Goal: Find contact information: Find contact information

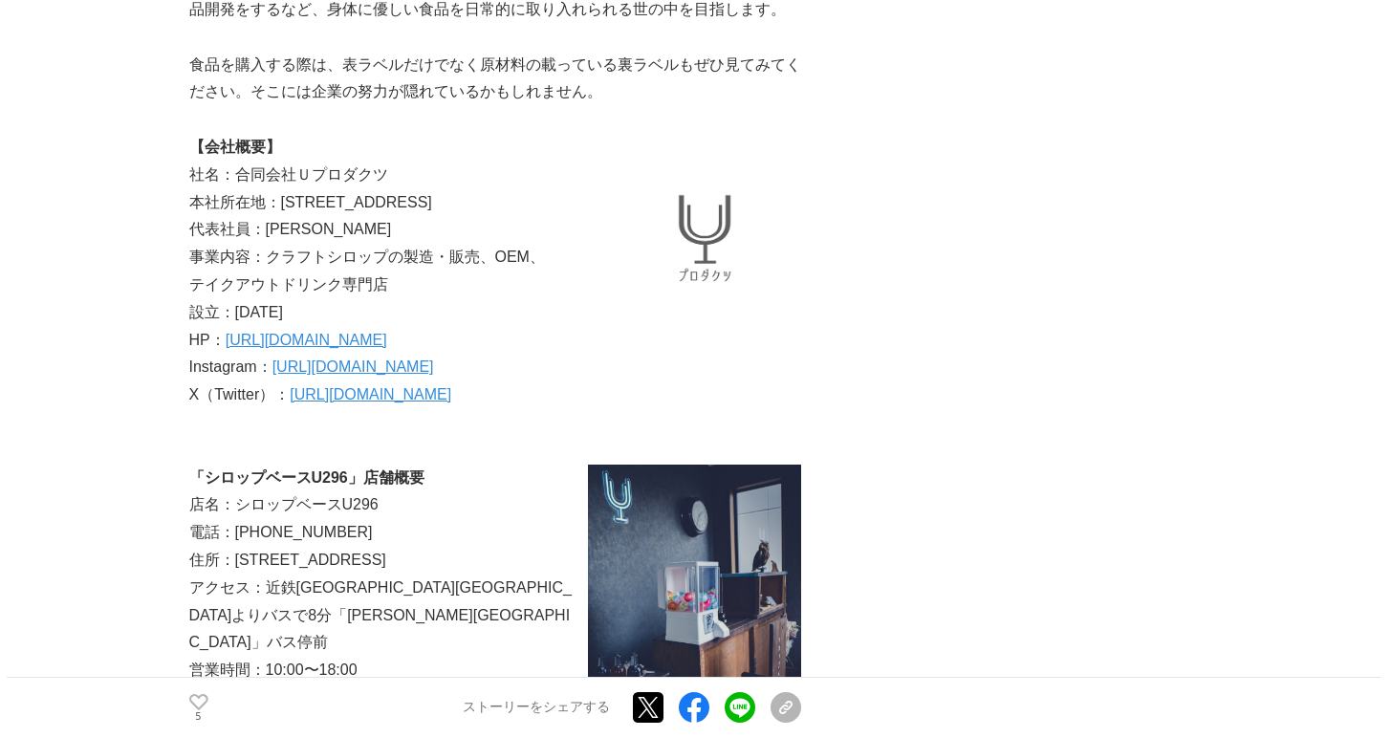
scroll to position [6954, 0]
drag, startPoint x: 281, startPoint y: 204, endPoint x: 547, endPoint y: 205, distance: 265.7
click at [547, 205] on p "本社所在地：[STREET_ADDRESS]" at bounding box center [495, 201] width 612 height 28
copy p "三重県名張市梅が丘北1番町330番地"
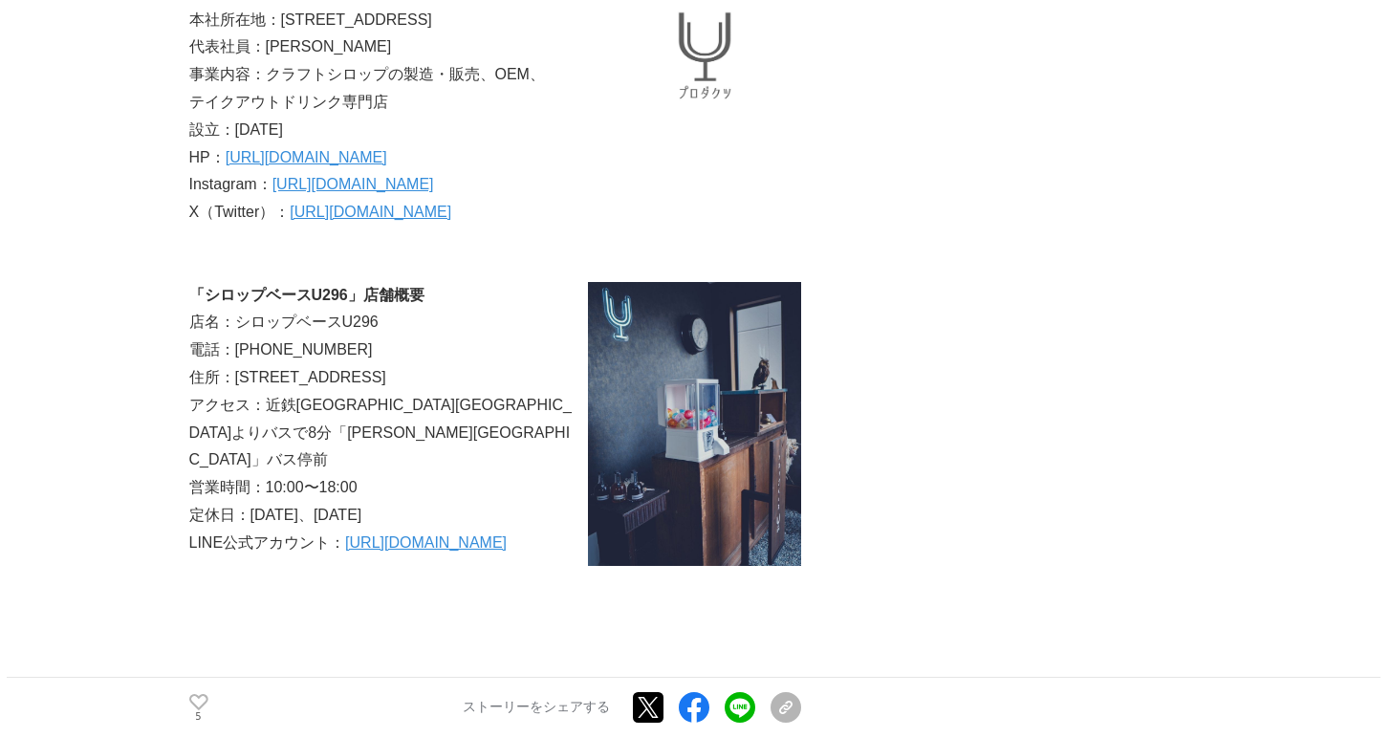
scroll to position [7040, 0]
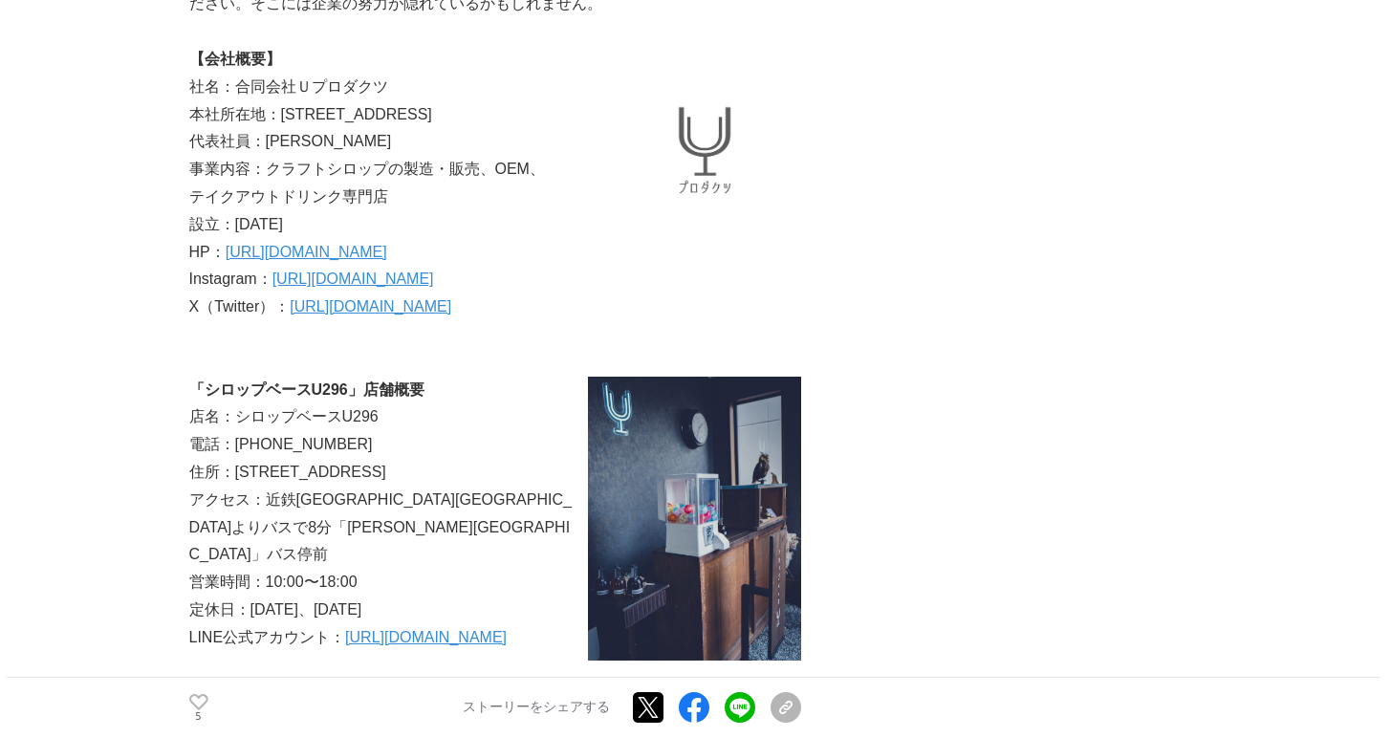
click at [320, 286] on link "[URL][DOMAIN_NAME]" at bounding box center [353, 278] width 162 height 16
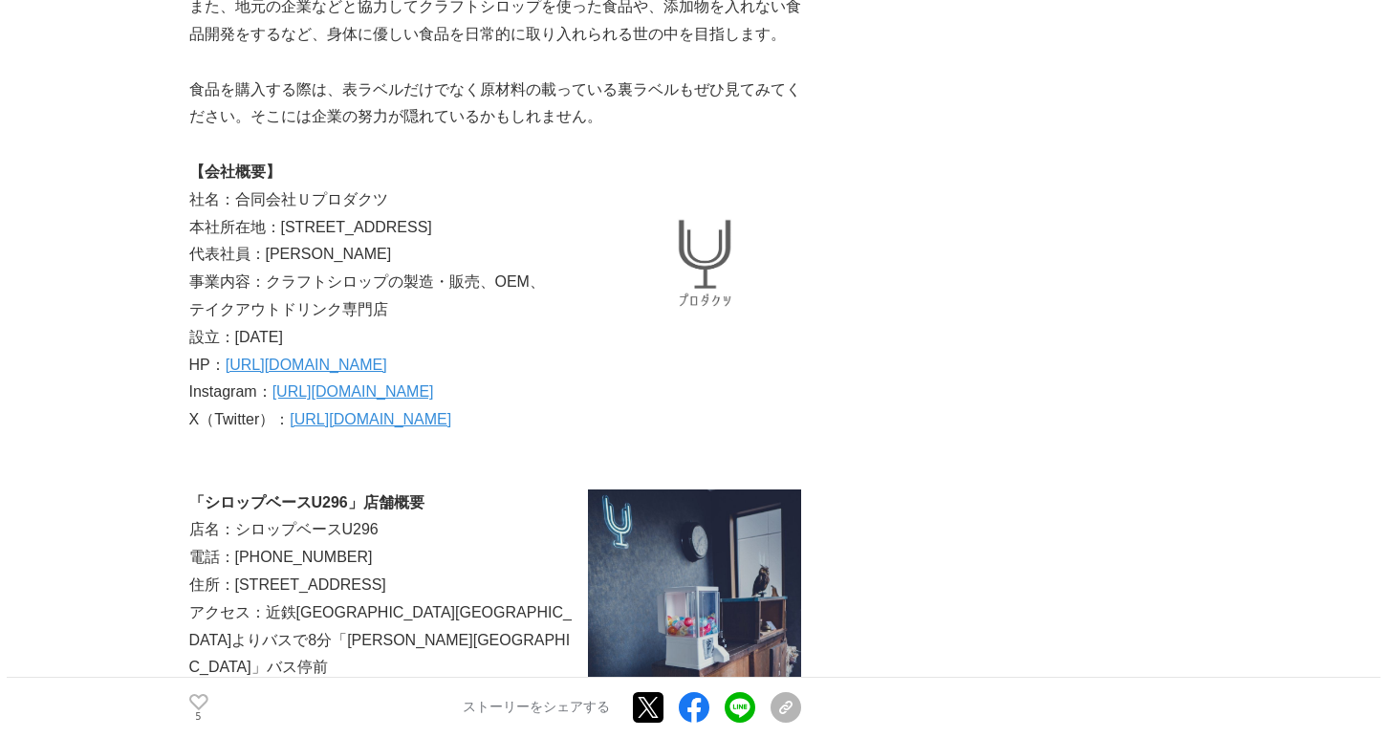
scroll to position [7061, 0]
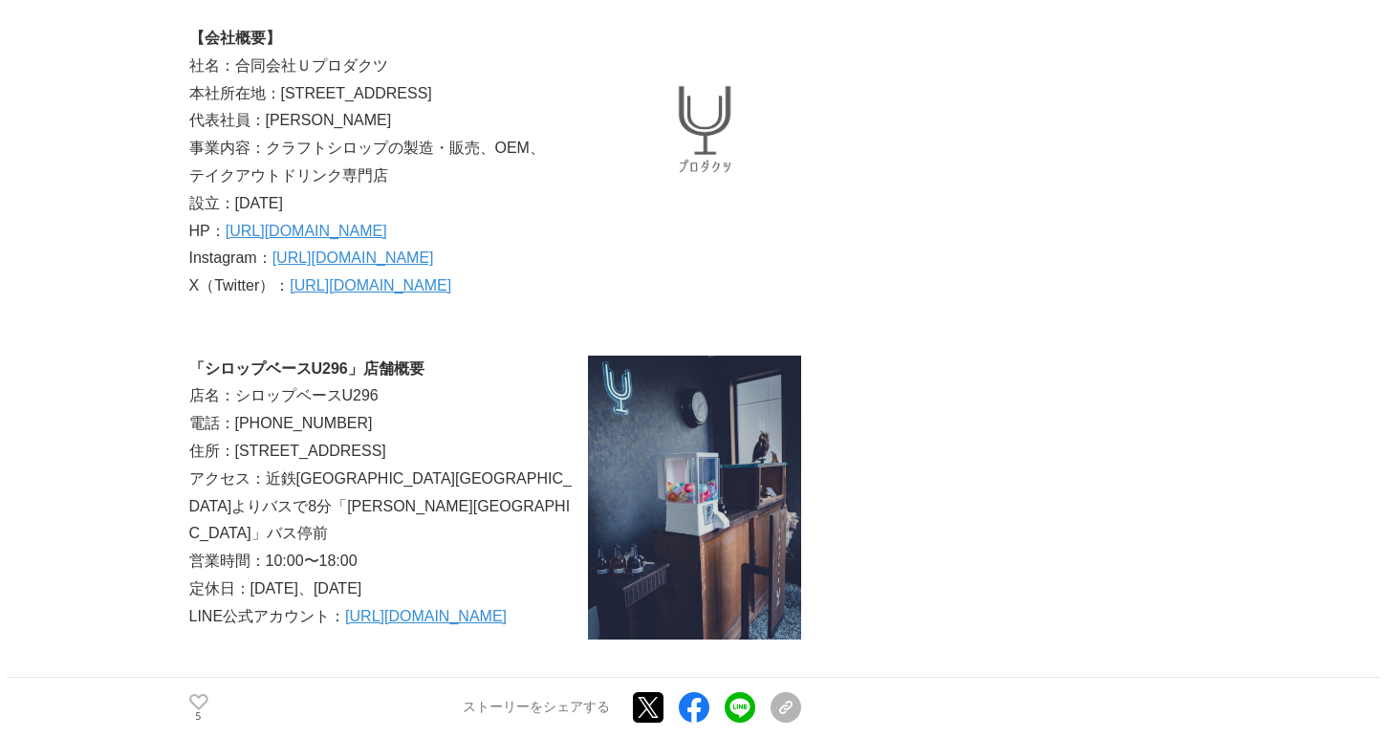
click at [434, 263] on link "[URL][DOMAIN_NAME]" at bounding box center [353, 257] width 162 height 16
click at [387, 239] on link "[URL][DOMAIN_NAME]" at bounding box center [307, 231] width 162 height 16
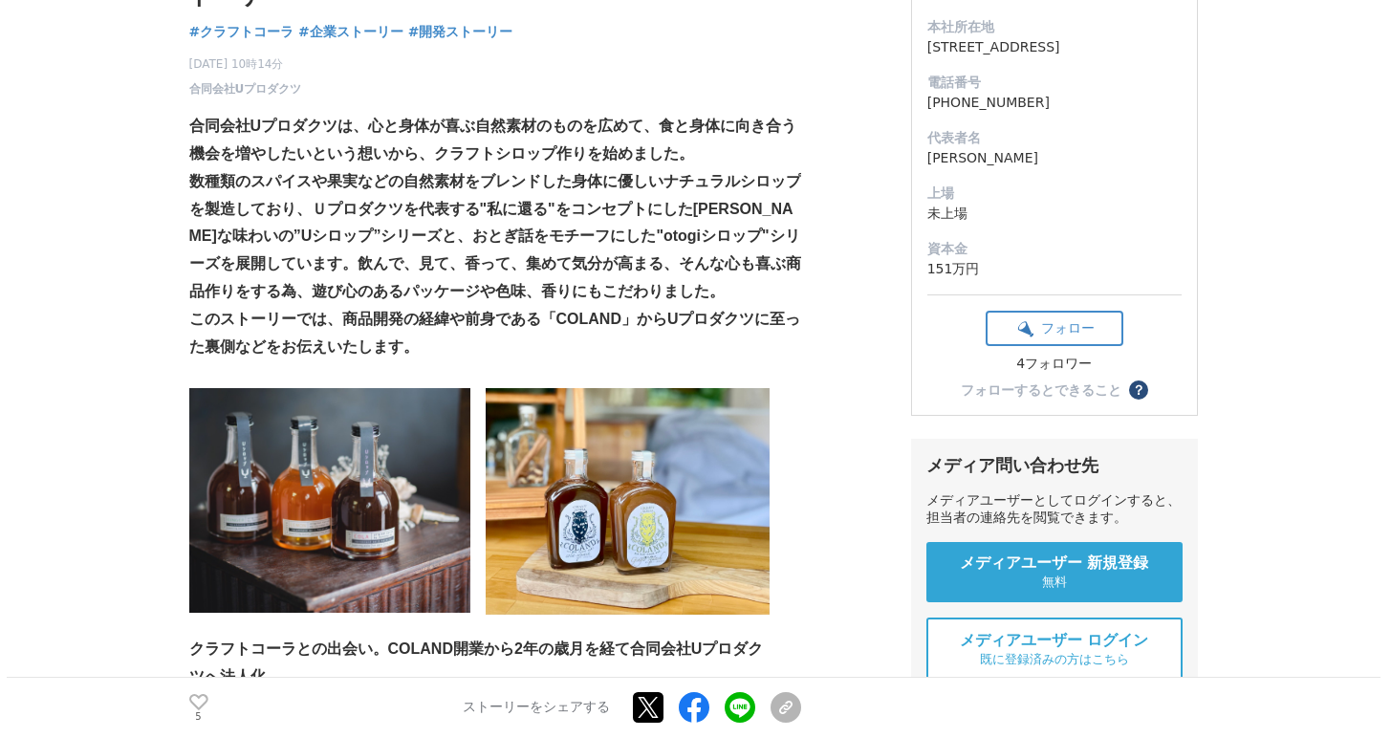
scroll to position [0, 0]
